Goal: Transaction & Acquisition: Download file/media

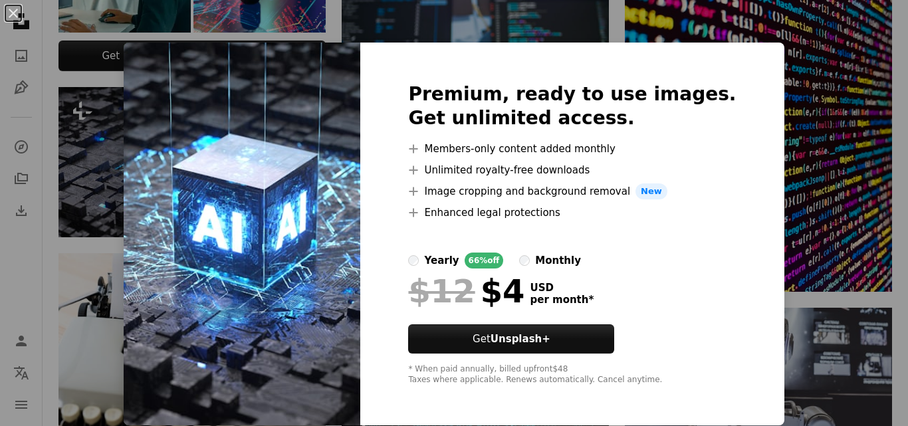
scroll to position [612, 0]
click at [309, 306] on img at bounding box center [242, 234] width 237 height 383
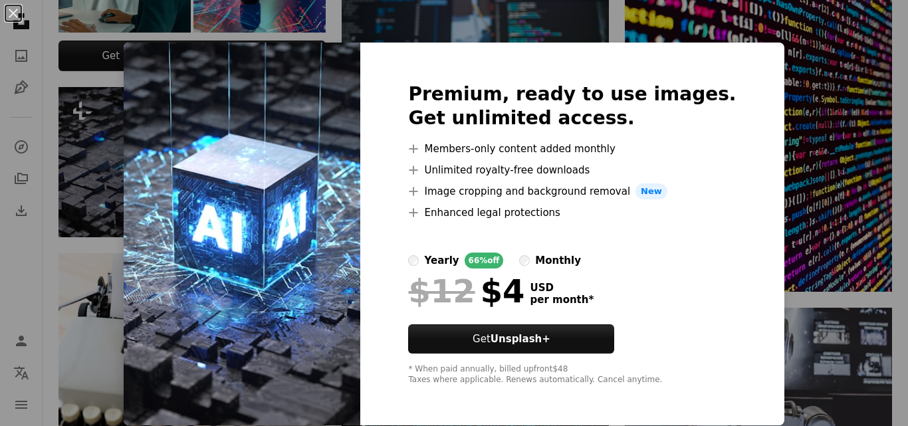
click at [309, 306] on img at bounding box center [242, 234] width 237 height 383
click at [622, 17] on div "An X shape Premium, ready to use images. Get unlimited access. A plus sign Memb…" at bounding box center [454, 213] width 908 height 426
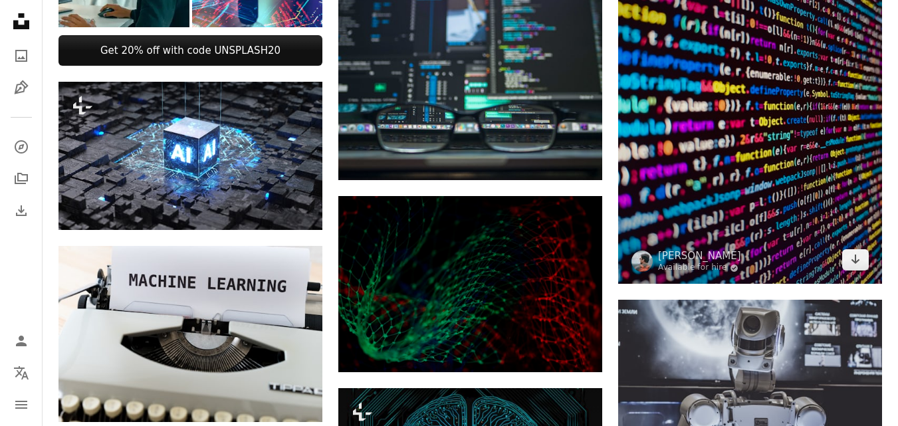
click at [622, 17] on img at bounding box center [750, 108] width 264 height 352
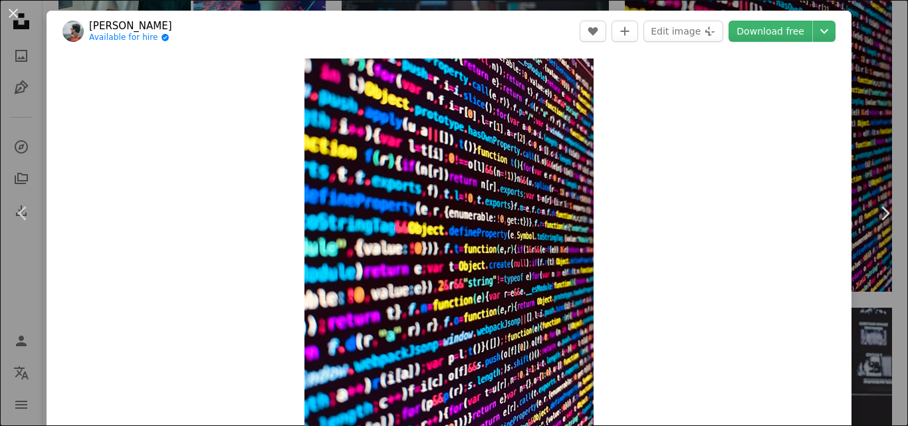
click at [854, 78] on div "An X shape Chevron left Chevron right [PERSON_NAME] Available for hire A checkm…" at bounding box center [454, 213] width 908 height 426
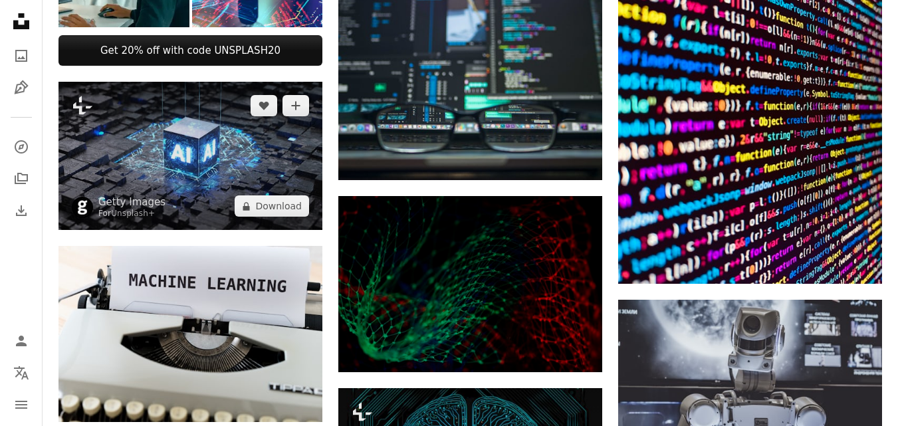
drag, startPoint x: 303, startPoint y: 206, endPoint x: 317, endPoint y: 154, distance: 54.4
click at [317, 154] on div "Plus sign for Unsplash+ A heart A plus sign Getty Images For Unsplash+ A lock D…" at bounding box center [191, 156] width 264 height 148
click at [317, 154] on img at bounding box center [191, 156] width 264 height 148
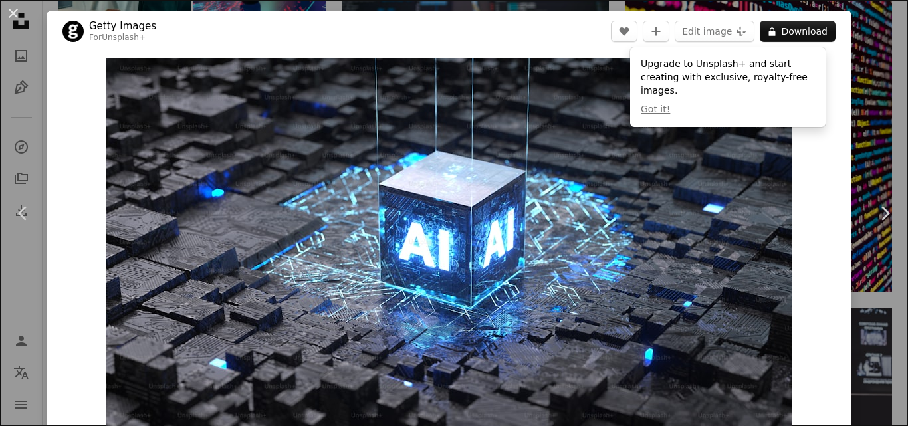
click at [851, 206] on div "An X shape Chevron left Chevron right Getty Images For Unsplash+ A heart A plus…" at bounding box center [454, 213] width 908 height 426
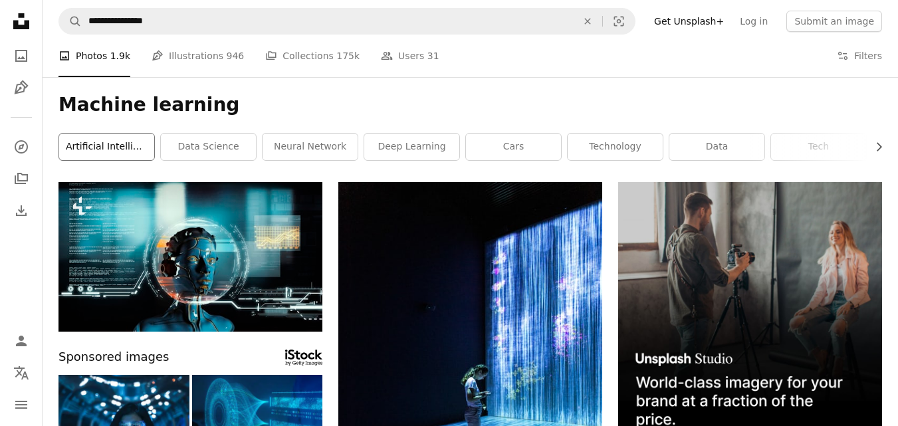
click at [104, 148] on link "artificial intelligence" at bounding box center [106, 147] width 95 height 27
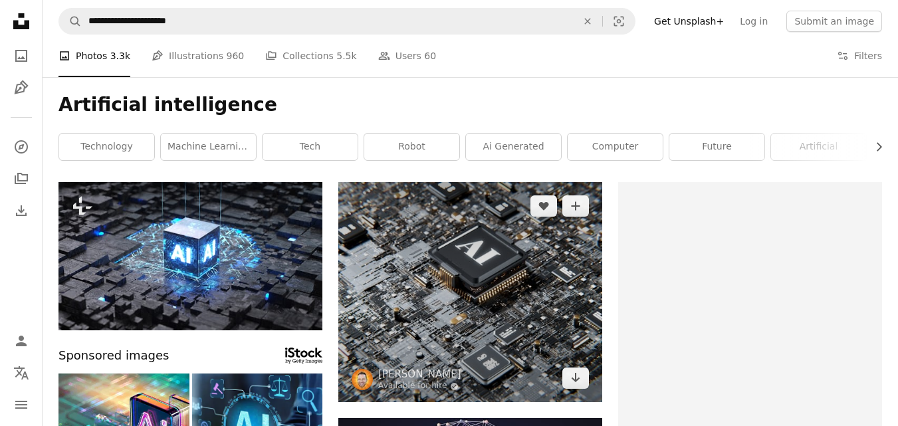
click at [487, 325] on img at bounding box center [471, 292] width 264 height 220
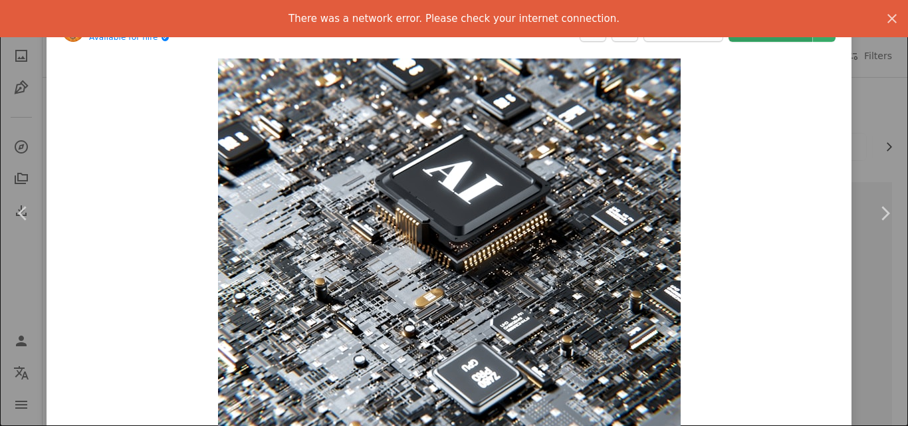
click at [765, 41] on link "Download free" at bounding box center [771, 31] width 84 height 21
click at [888, 17] on icon "button" at bounding box center [892, 18] width 9 height 9
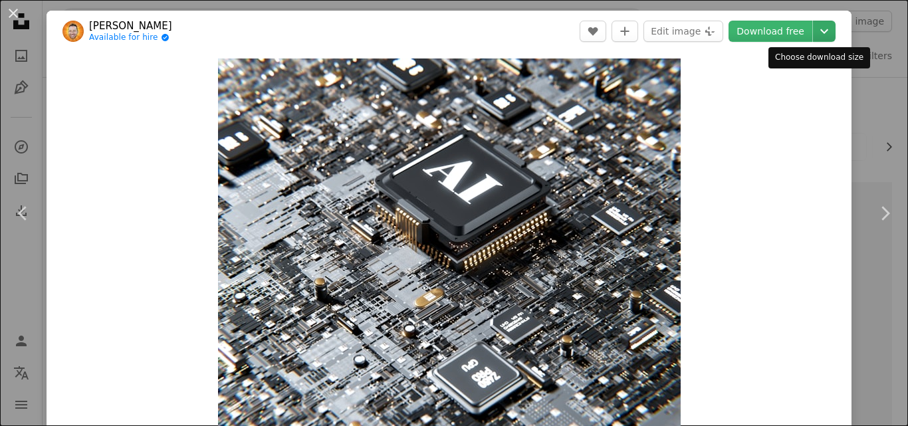
click at [814, 29] on icon "Chevron down" at bounding box center [824, 31] width 21 height 16
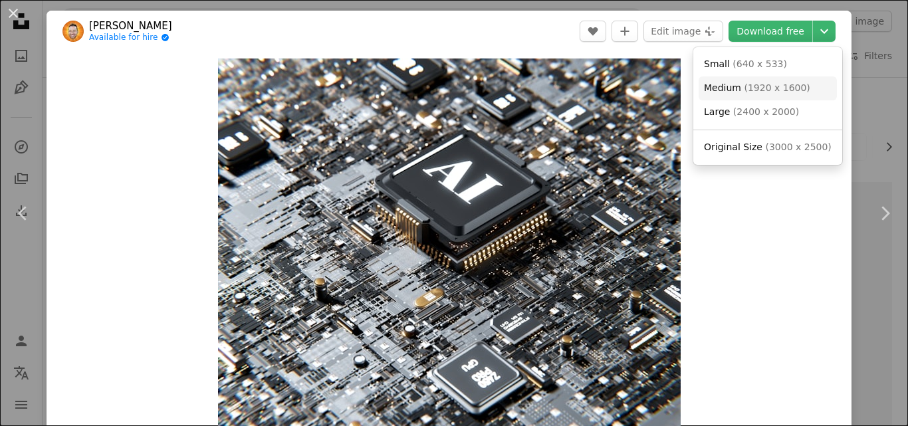
click at [769, 87] on span "( 1920 x 1600 )" at bounding box center [777, 87] width 66 height 11
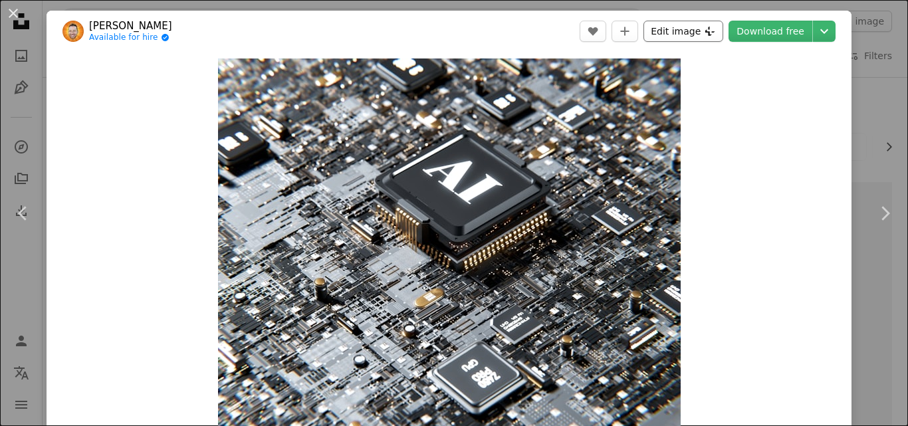
click at [682, 31] on button "Edit image Plus sign for Unsplash+" at bounding box center [684, 31] width 80 height 21
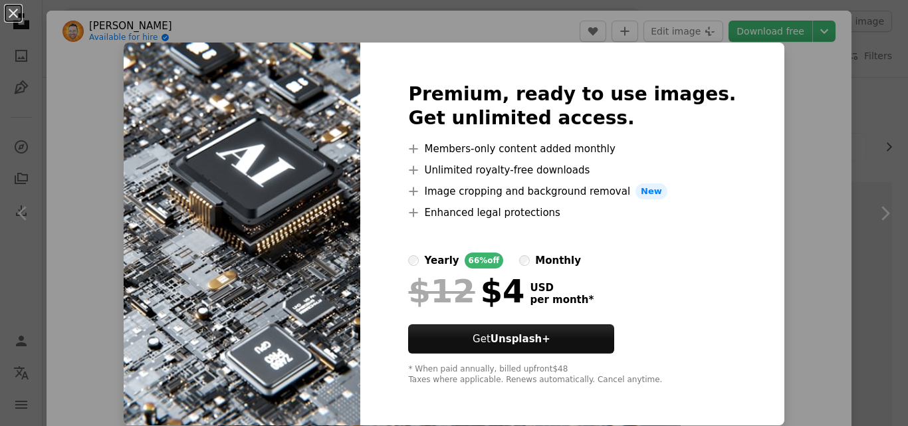
click at [752, 94] on div "An X shape Premium, ready to use images. Get unlimited access. A plus sign Memb…" at bounding box center [454, 213] width 908 height 426
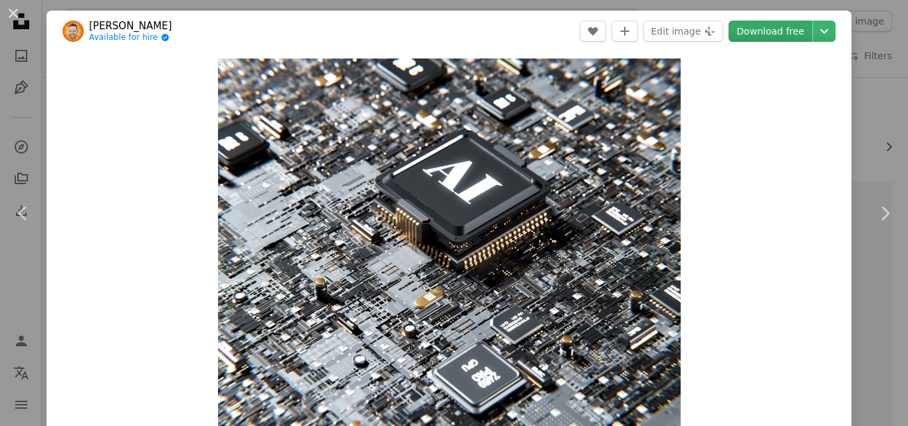
click at [781, 25] on link "Download free" at bounding box center [771, 31] width 84 height 21
click at [875, 79] on div "An X shape Chevron left Chevron right [PERSON_NAME] Available for hire A checkm…" at bounding box center [454, 213] width 908 height 426
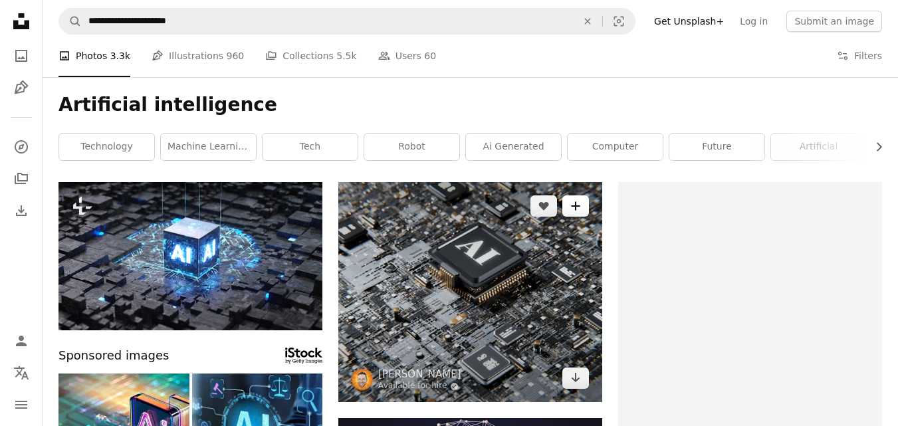
click at [583, 205] on button "A plus sign" at bounding box center [576, 206] width 27 height 21
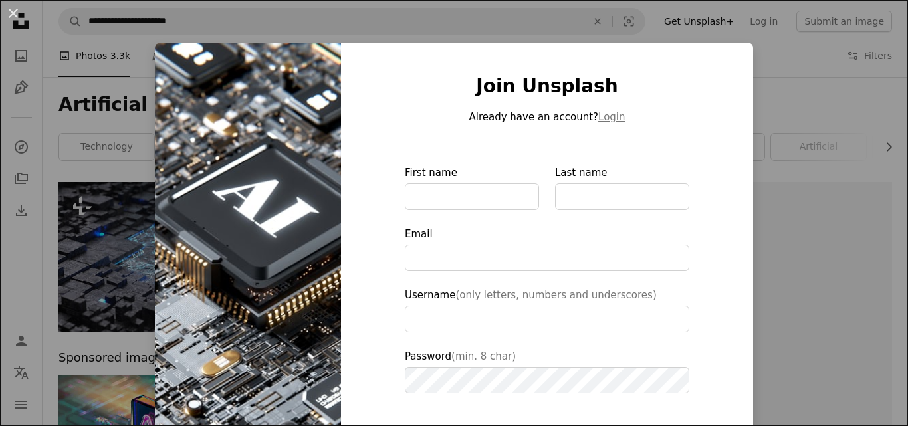
click at [779, 275] on div "An X shape Join Unsplash Already have an account? Login First name Last name Em…" at bounding box center [454, 213] width 908 height 426
